Goal: Transaction & Acquisition: Obtain resource

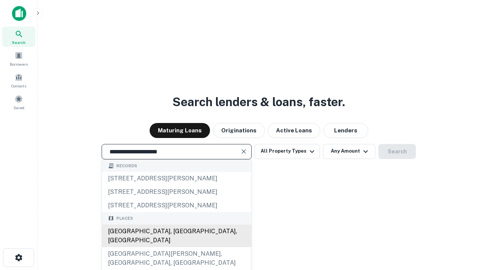
click at [176, 247] on div "[GEOGRAPHIC_DATA], [GEOGRAPHIC_DATA], [GEOGRAPHIC_DATA]" at bounding box center [176, 235] width 149 height 22
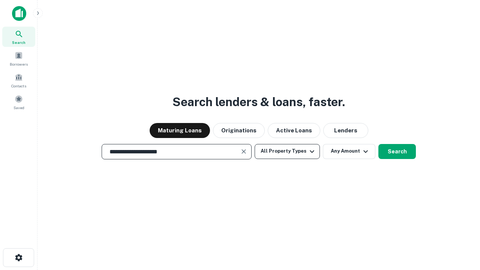
type input "**********"
click at [287, 151] on button "All Property Types" at bounding box center [286, 151] width 65 height 15
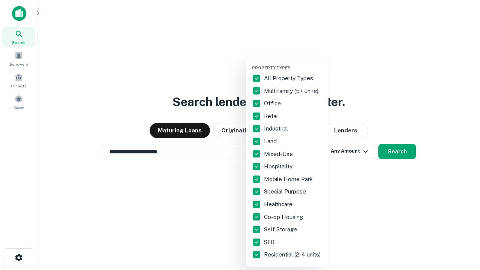
click at [293, 63] on button "button" at bounding box center [293, 63] width 82 height 0
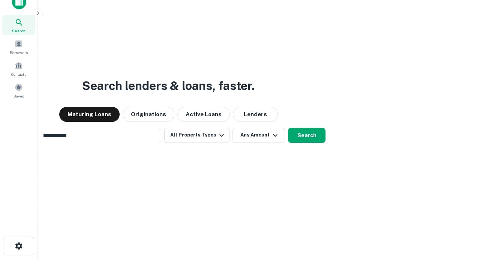
scroll to position [12, 0]
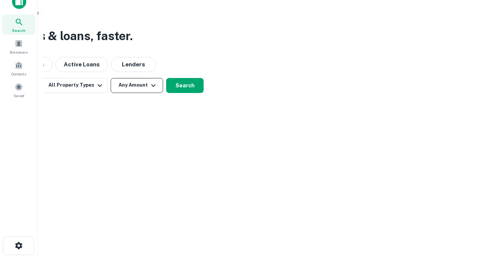
click at [137, 85] on button "Any Amount" at bounding box center [137, 85] width 52 height 15
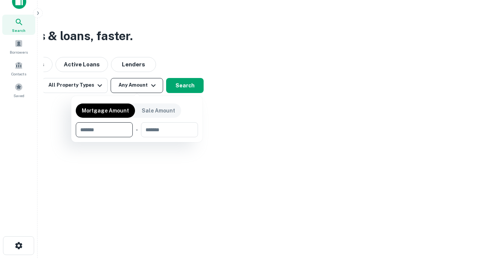
type input "*******"
click at [137, 137] on button "button" at bounding box center [137, 137] width 122 height 0
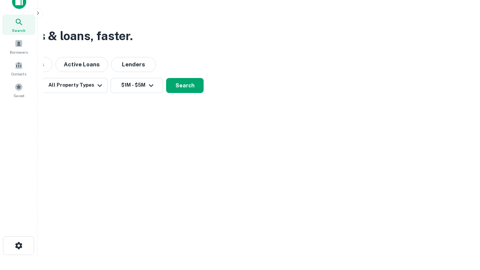
scroll to position [4, 138]
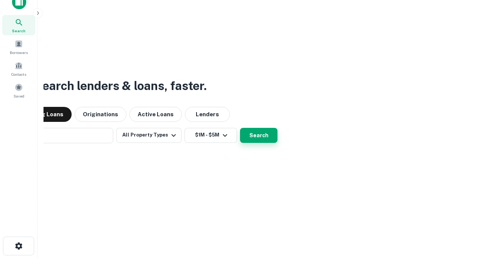
click at [240, 128] on button "Search" at bounding box center [258, 135] width 37 height 15
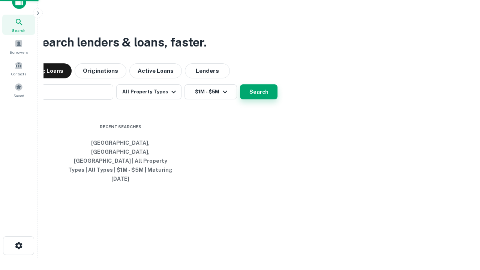
scroll to position [20, 212]
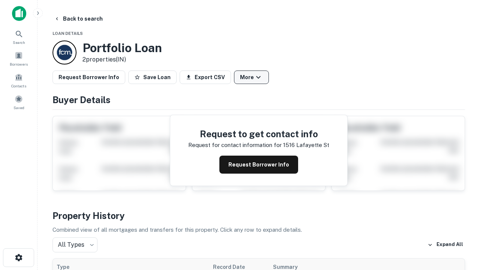
click at [251, 77] on button "More" at bounding box center [251, 76] width 35 height 13
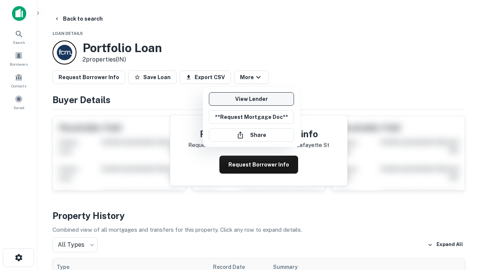
click at [251, 99] on link "View Lender" at bounding box center [251, 98] width 85 height 13
